Goal: Task Accomplishment & Management: Use online tool/utility

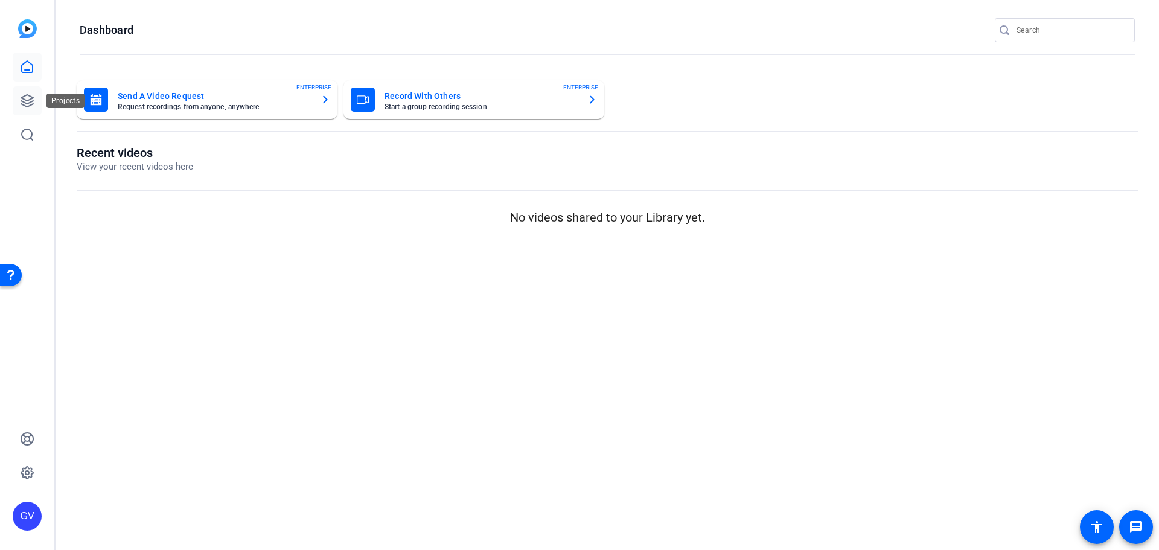
click at [24, 102] on icon at bounding box center [27, 101] width 12 height 12
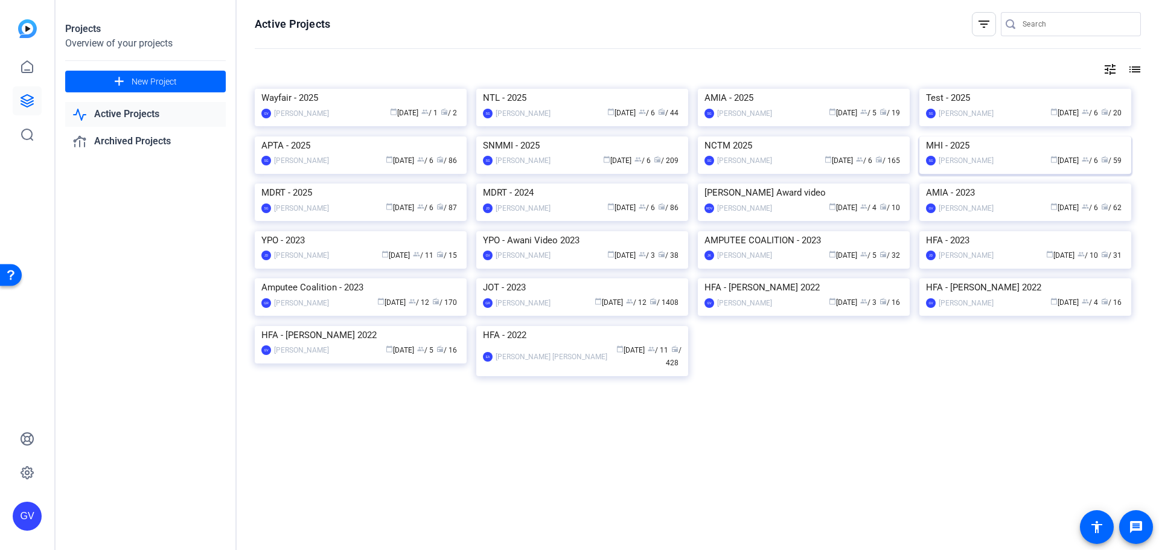
click at [1005, 155] on div "MHI - 2025" at bounding box center [1025, 145] width 199 height 18
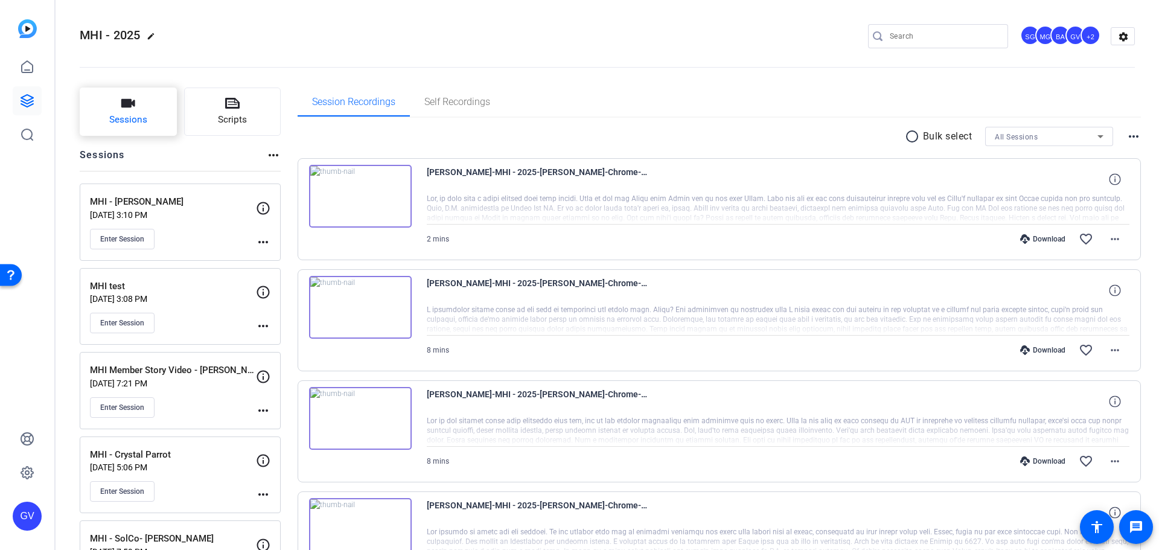
click at [140, 117] on span "Sessions" at bounding box center [128, 120] width 38 height 14
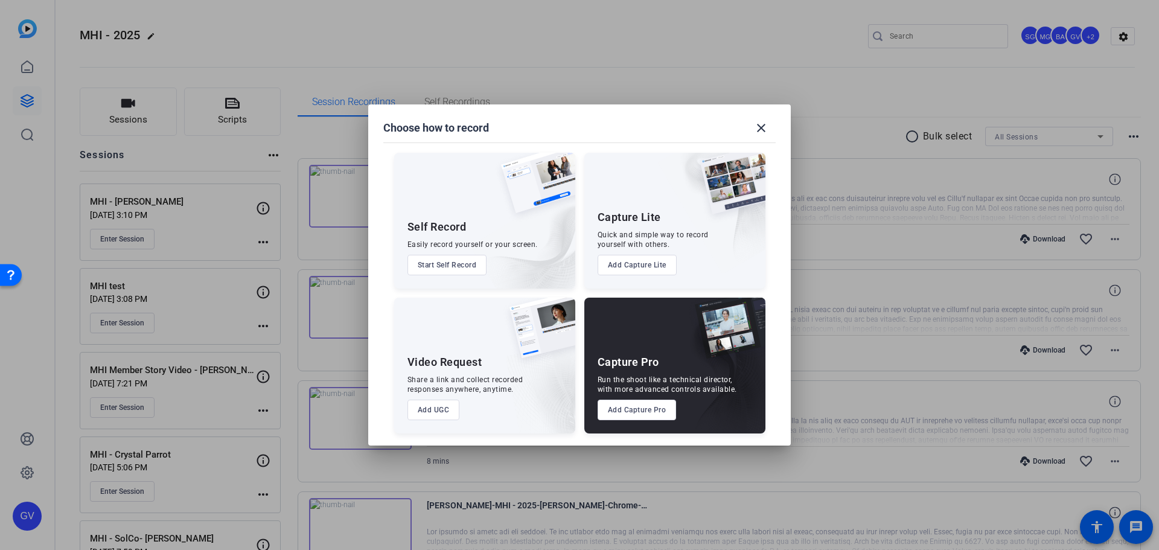
click at [646, 414] on button "Add Capture Pro" at bounding box center [637, 410] width 79 height 21
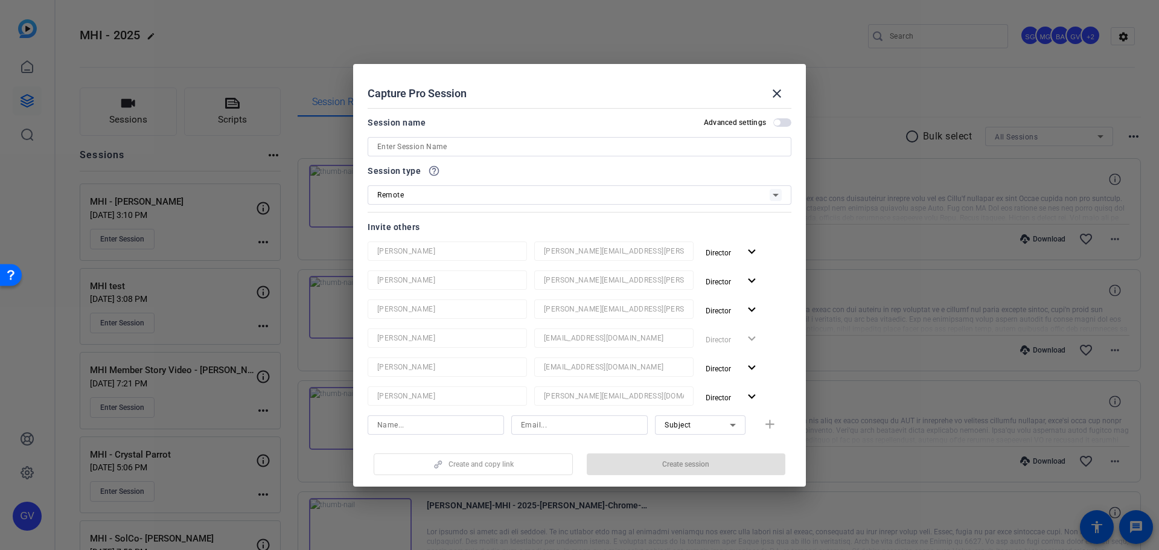
click at [566, 143] on input at bounding box center [579, 146] width 405 height 14
paste input "MHI"
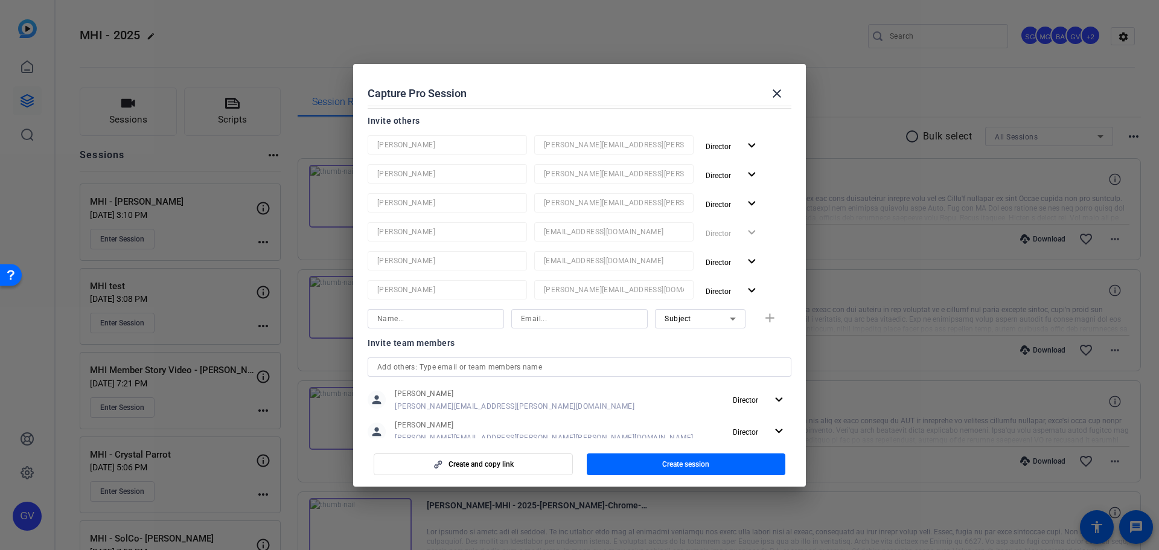
scroll to position [181, 0]
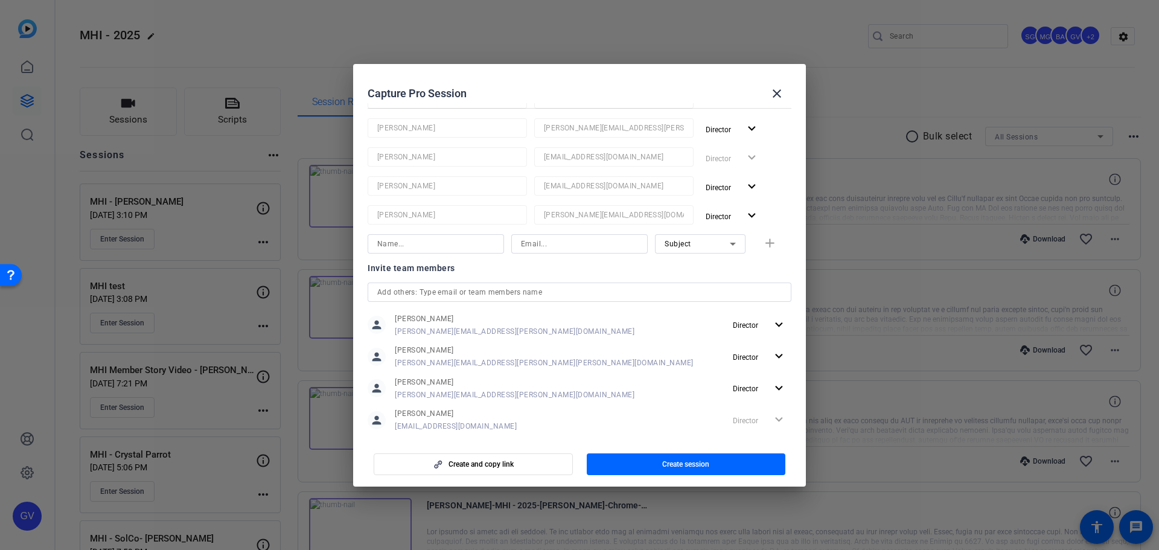
type input "MHI - [PERSON_NAME]"
click at [557, 246] on input at bounding box center [579, 244] width 117 height 14
paste input "sebastien.ball@workerbeetv.com"
type input "sebastien.ball@workerbeetv.com"
click at [674, 243] on span "Subject" at bounding box center [678, 244] width 27 height 8
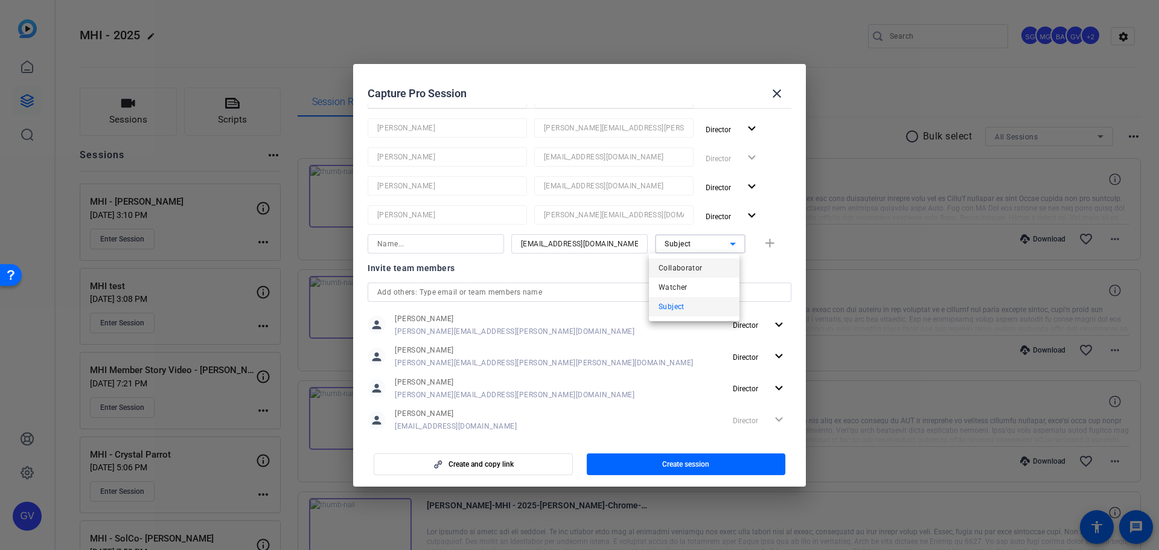
click at [684, 271] on span "Collaborator" at bounding box center [681, 268] width 44 height 14
click at [469, 241] on input at bounding box center [435, 244] width 117 height 14
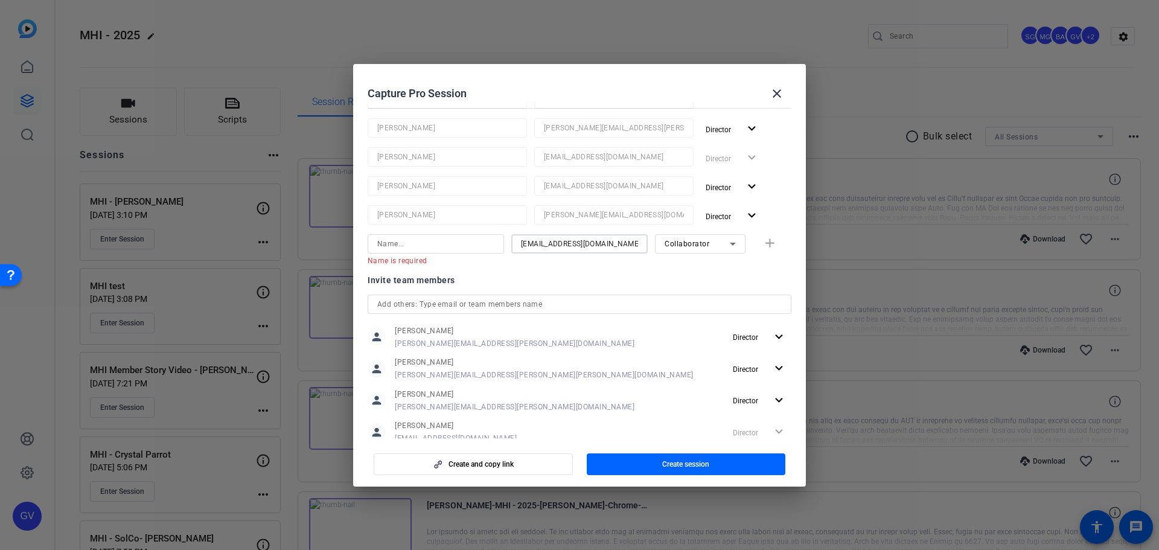
drag, startPoint x: 548, startPoint y: 242, endPoint x: 511, endPoint y: 242, distance: 37.4
click at [511, 242] on div "sebastien.ball@workerbeetv.com" at bounding box center [579, 243] width 136 height 19
click at [457, 245] on input at bounding box center [435, 244] width 117 height 14
paste input "sebastien"
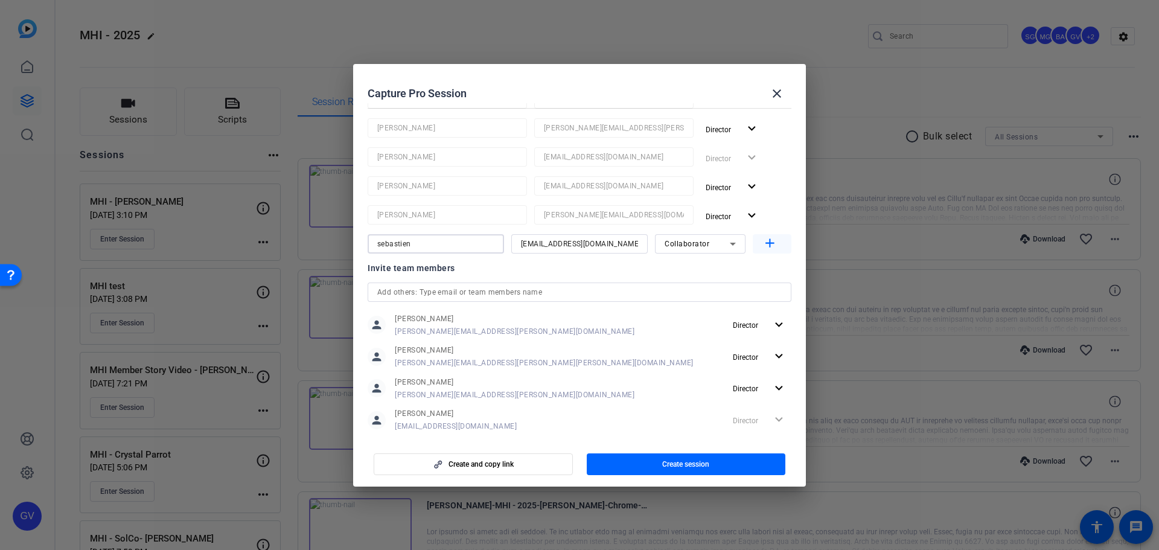
type input "sebastien"
click at [763, 240] on mat-icon "add" at bounding box center [770, 243] width 15 height 15
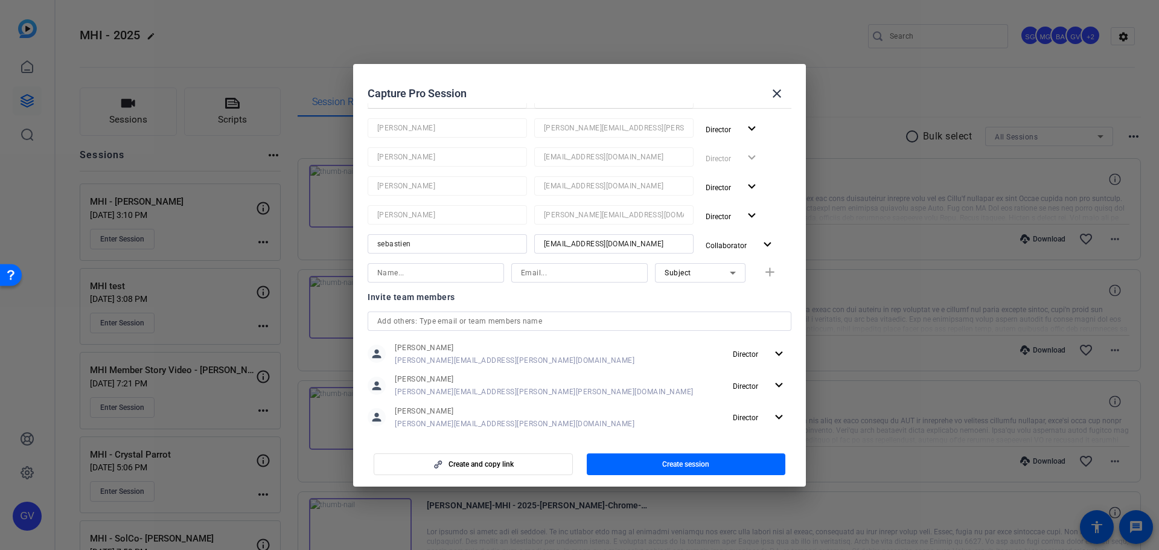
click at [545, 275] on input at bounding box center [579, 273] width 117 height 14
paste input "nick.ginter@talewinddigital.com"
type input "nick.ginter@talewinddigital.com"
click at [711, 272] on div "Subject" at bounding box center [697, 272] width 65 height 15
click at [695, 319] on mat-option "Watcher" at bounding box center [694, 316] width 91 height 19
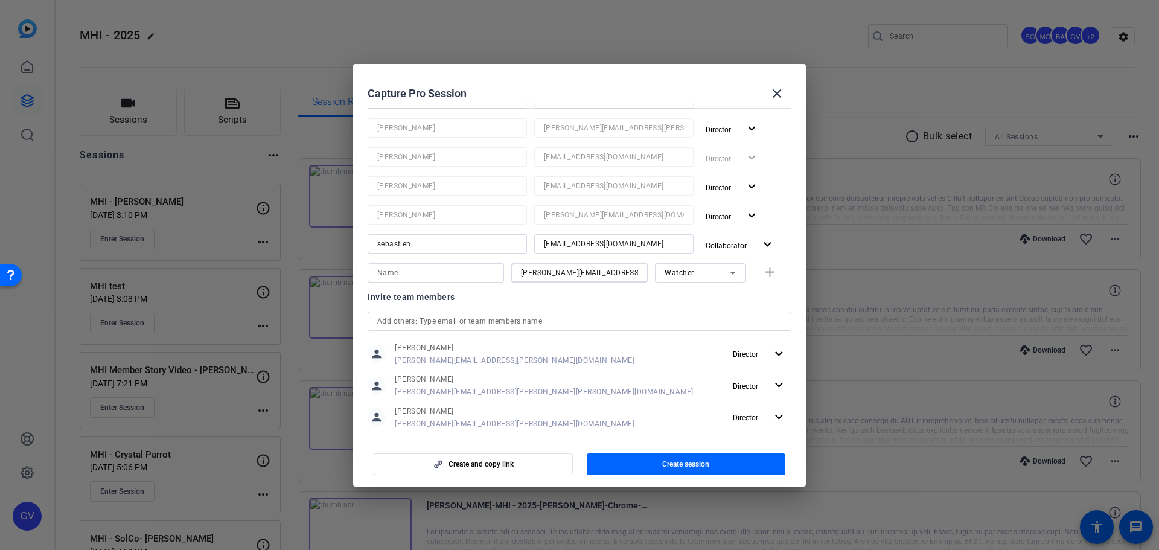
drag, startPoint x: 531, startPoint y: 276, endPoint x: 507, endPoint y: 278, distance: 24.8
click at [507, 278] on div "nick.ginter@talewinddigital.com Watcher add" at bounding box center [580, 272] width 424 height 19
click at [428, 274] on input at bounding box center [435, 273] width 117 height 14
paste input "nick"
type input "nick"
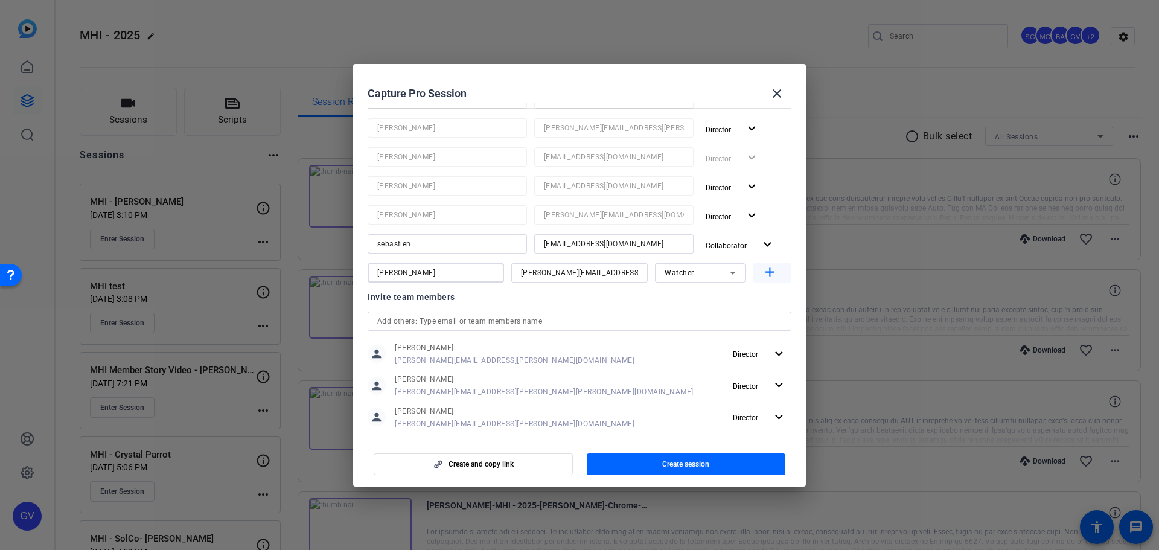
click at [765, 272] on mat-icon "add" at bounding box center [770, 272] width 15 height 15
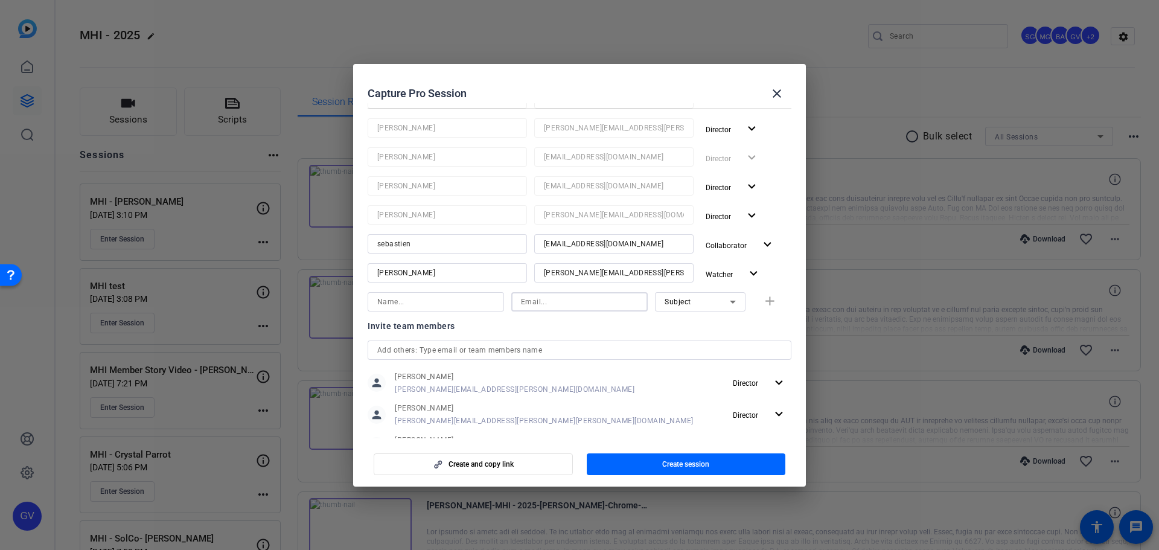
click at [587, 307] on input at bounding box center [579, 302] width 117 height 14
paste input "thomas@ssy.ai"
drag, startPoint x: 544, startPoint y: 303, endPoint x: 502, endPoint y: 302, distance: 41.7
click at [502, 302] on div "thomas@ssy.ai Subject add" at bounding box center [580, 301] width 424 height 19
type input "thomas@ssy.ai"
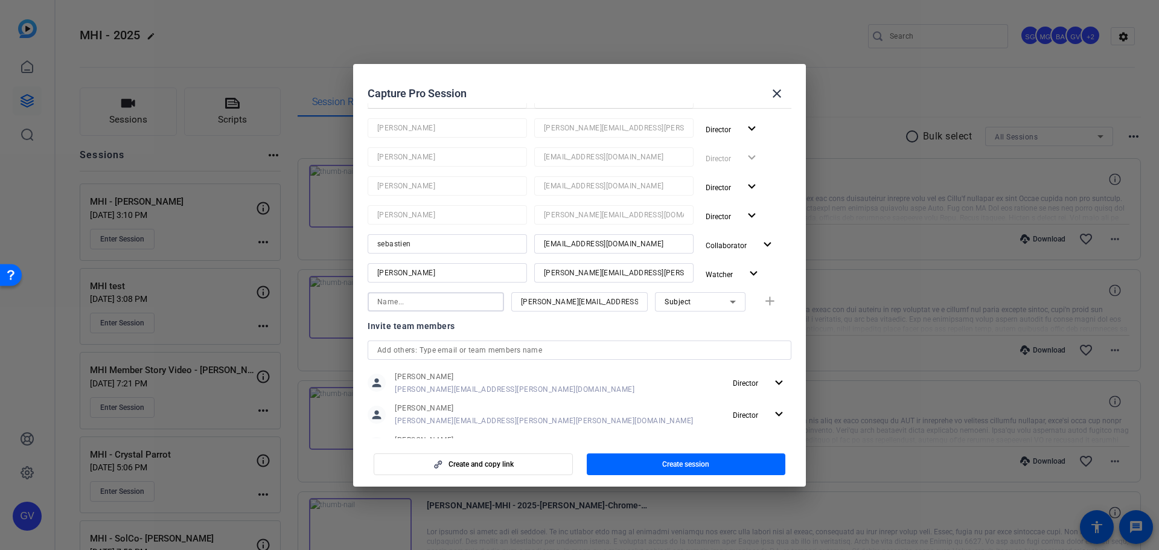
click at [452, 297] on input at bounding box center [435, 302] width 117 height 14
paste input "thomas"
type input "thomas"
click at [770, 303] on mat-icon "add" at bounding box center [770, 301] width 15 height 15
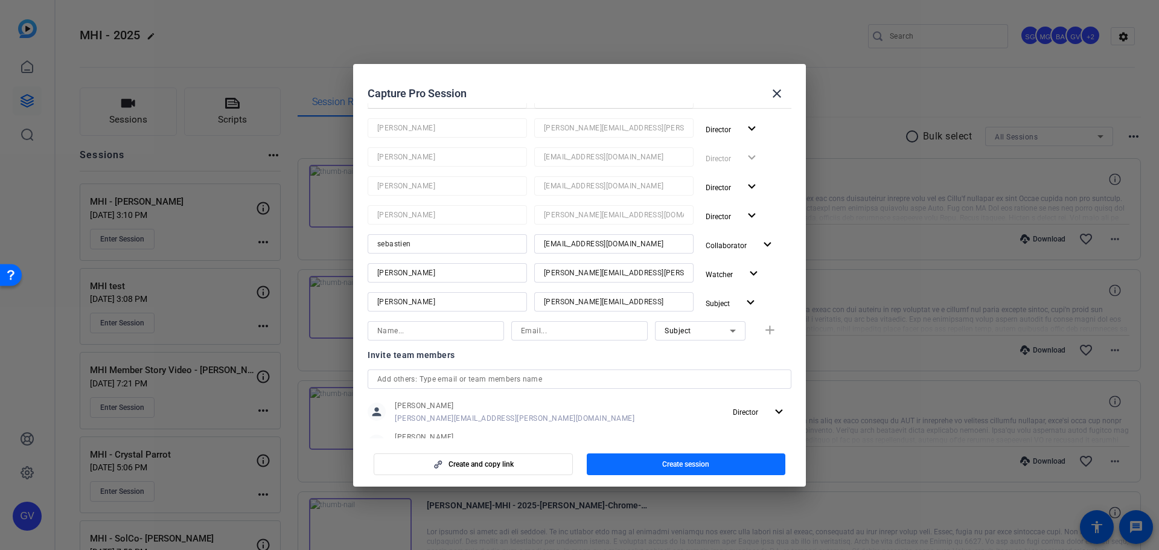
click at [699, 464] on span "Create session" at bounding box center [685, 465] width 47 height 10
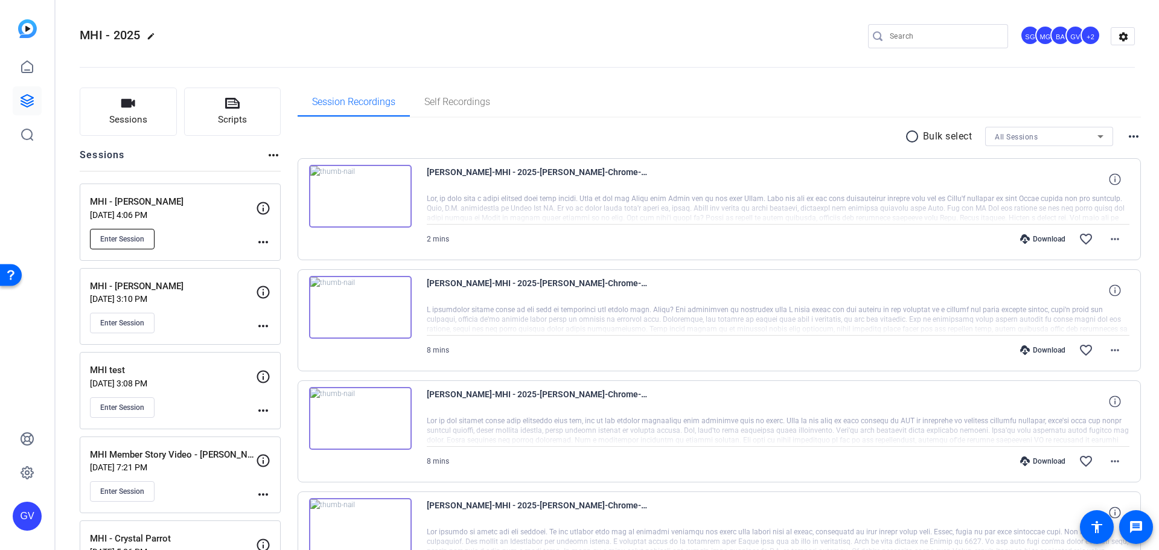
click at [133, 241] on span "Enter Session" at bounding box center [122, 239] width 44 height 10
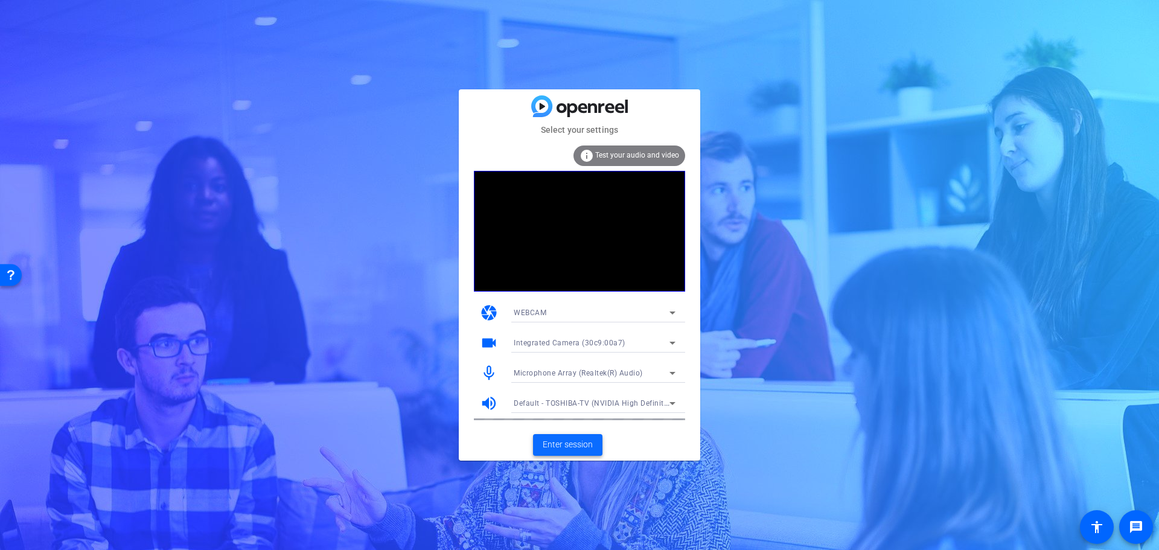
click at [563, 445] on span "Enter session" at bounding box center [568, 444] width 50 height 13
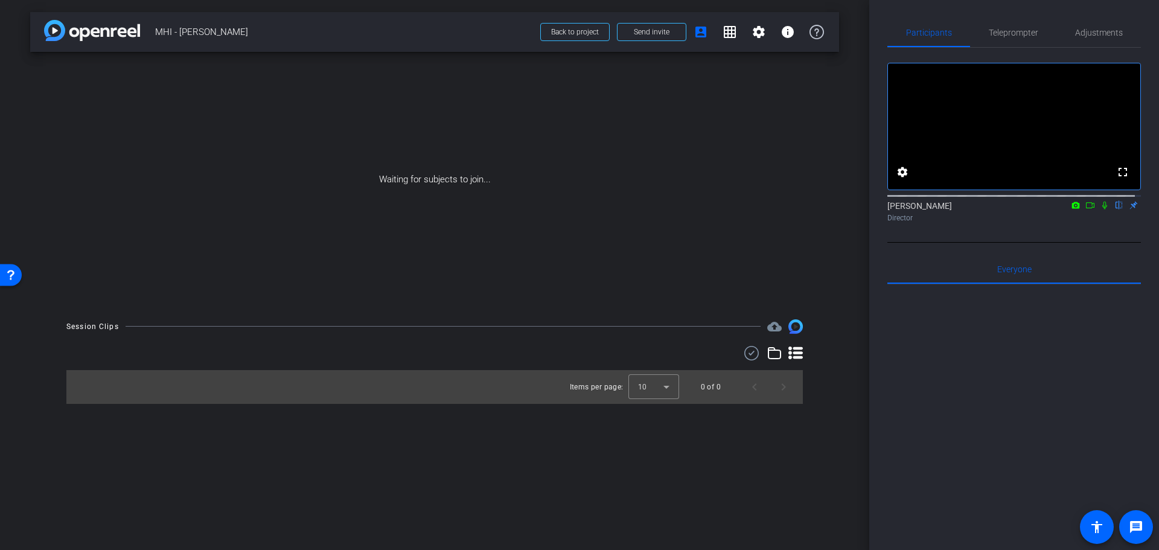
click at [1098, 211] on mat-icon at bounding box center [1105, 205] width 14 height 11
drag, startPoint x: 1083, startPoint y: 220, endPoint x: 1077, endPoint y: 213, distance: 9.9
click at [1086, 210] on icon at bounding box center [1091, 205] width 10 height 8
